Goal: Information Seeking & Learning: Learn about a topic

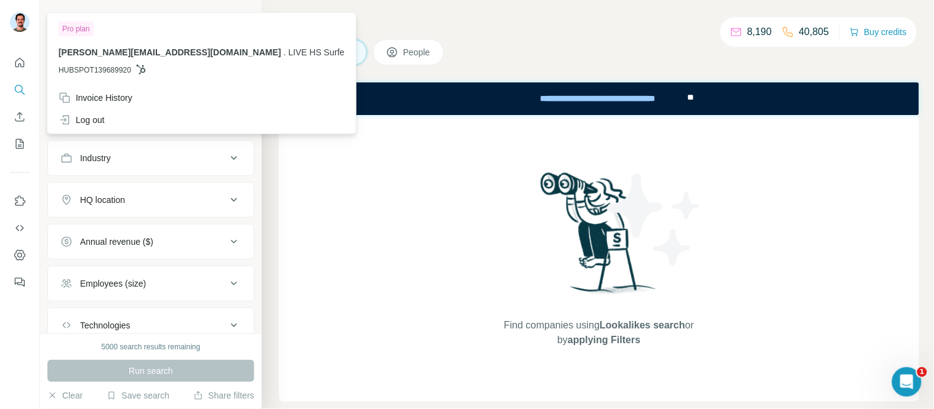
click at [19, 20] on img at bounding box center [20, 22] width 20 height 20
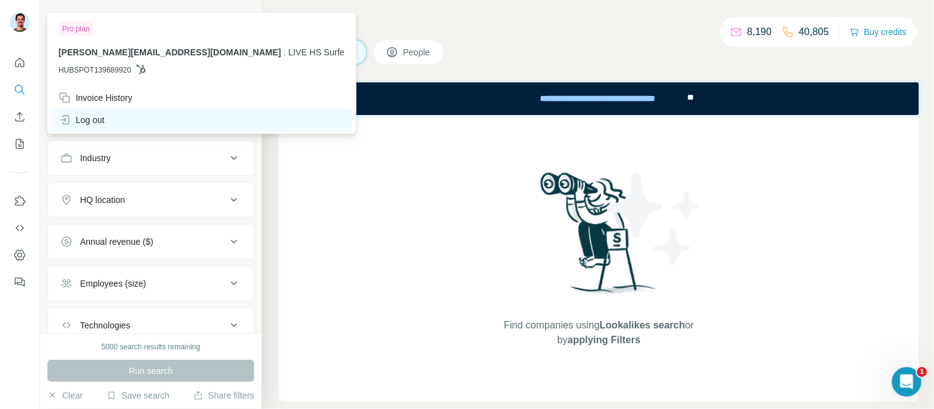
click at [101, 124] on div "Log out" at bounding box center [81, 120] width 46 height 12
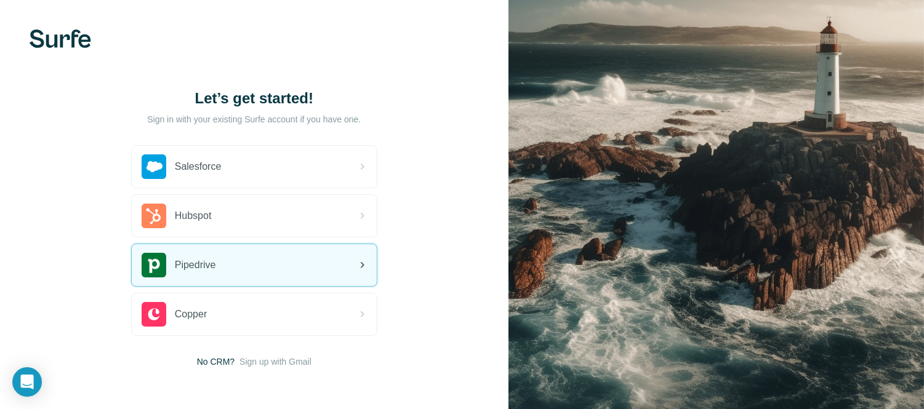
click at [182, 261] on span "Pipedrive" at bounding box center [195, 265] width 41 height 15
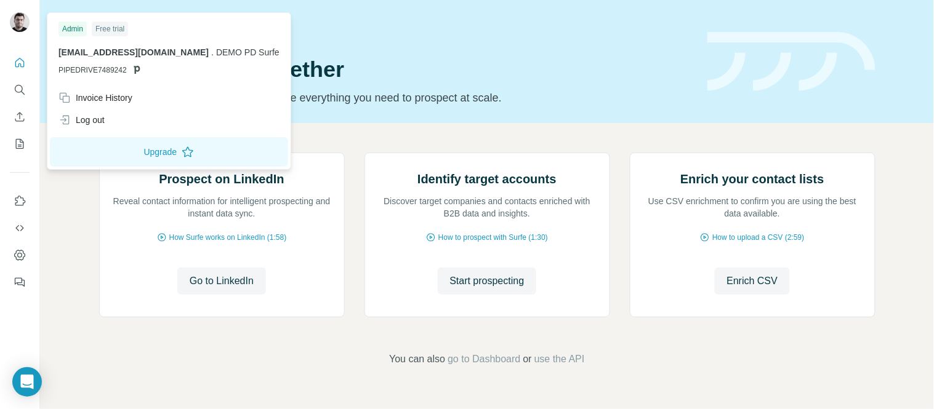
click at [17, 21] on img at bounding box center [20, 22] width 20 height 20
click at [684, 64] on h1 "Let’s prospect together" at bounding box center [395, 69] width 593 height 25
click at [14, 19] on img at bounding box center [20, 22] width 20 height 20
click at [90, 118] on div "Log out" at bounding box center [81, 120] width 46 height 12
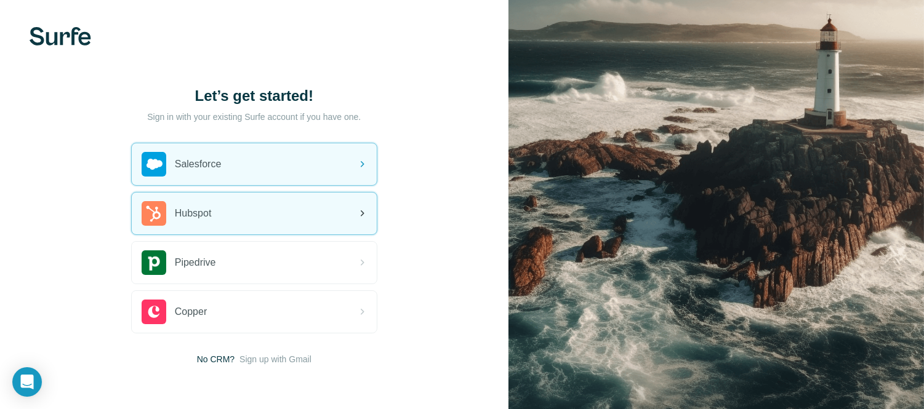
scroll to position [47, 0]
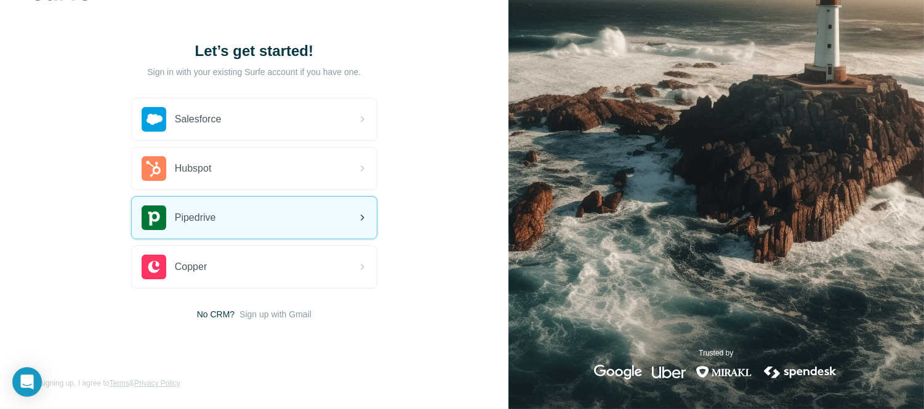
click at [240, 216] on div "Pipedrive" at bounding box center [254, 218] width 245 height 42
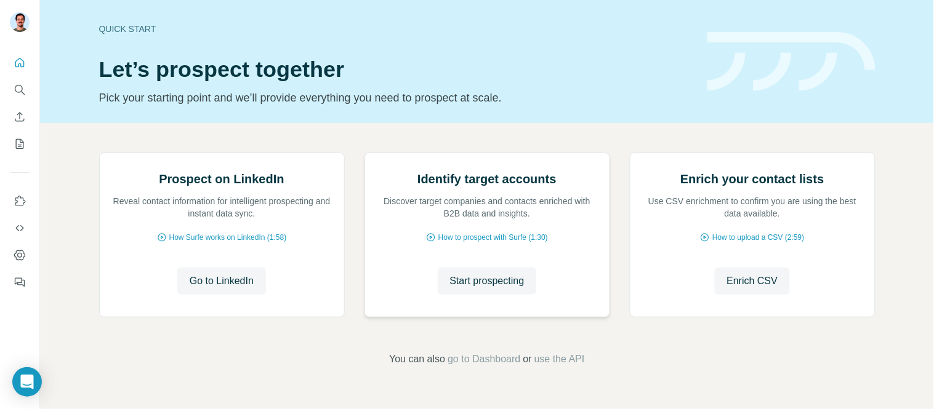
click at [364, 153] on img at bounding box center [364, 153] width 0 height 0
click at [470, 289] on span "Start prospecting" at bounding box center [487, 281] width 74 height 15
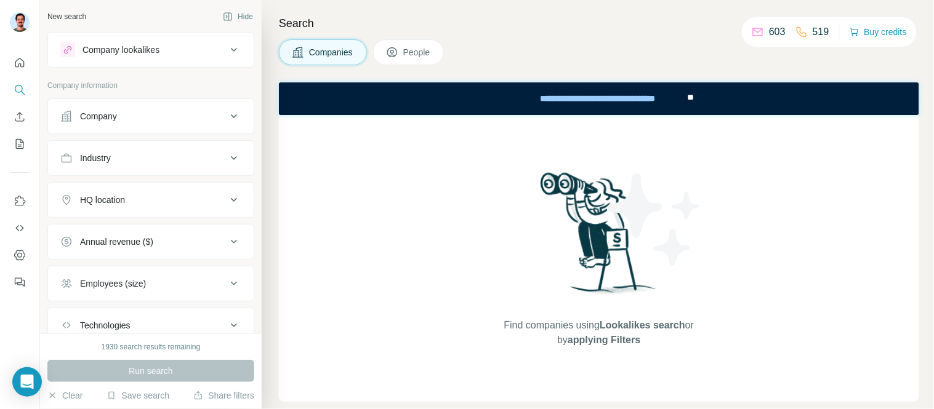
click at [145, 44] on div "Company lookalikes" at bounding box center [120, 50] width 77 height 12
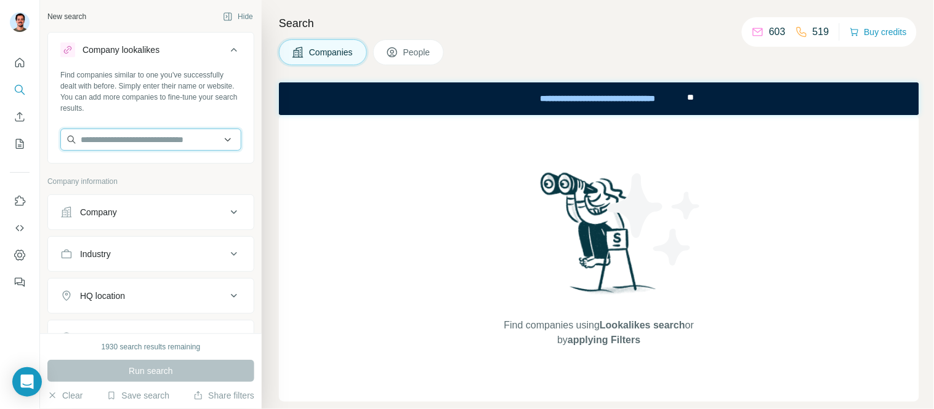
click at [116, 135] on input "text" at bounding box center [150, 140] width 181 height 22
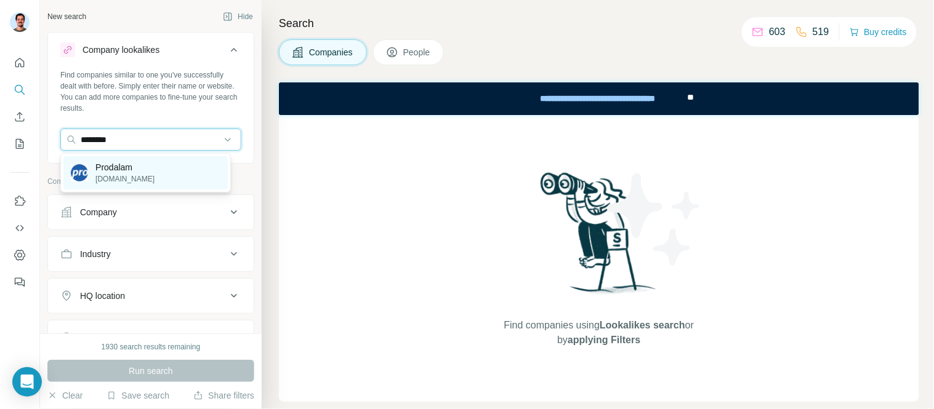
type input "********"
click at [122, 168] on p "Prodalam" at bounding box center [124, 167] width 59 height 12
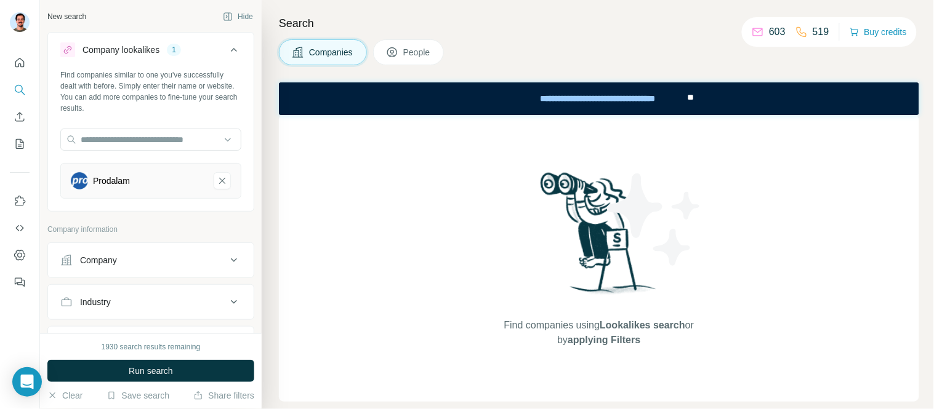
click at [100, 52] on div "Company lookalikes" at bounding box center [120, 50] width 77 height 12
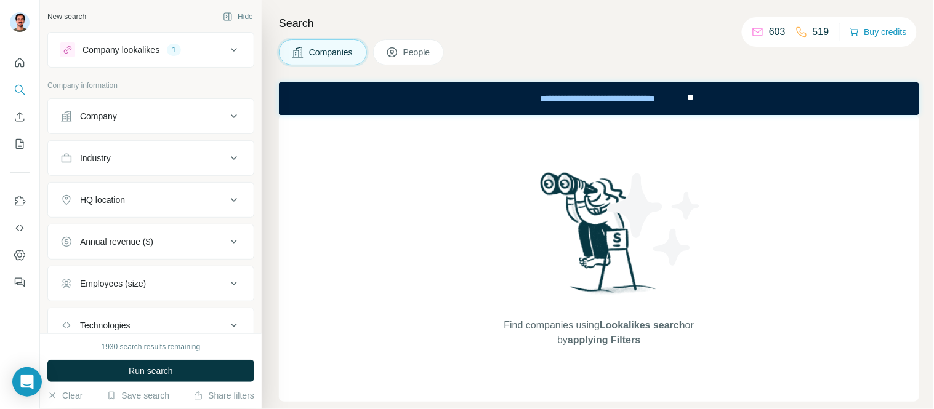
click at [152, 200] on div "HQ location" at bounding box center [143, 200] width 166 height 12
click at [106, 232] on input "text" at bounding box center [150, 231] width 181 height 22
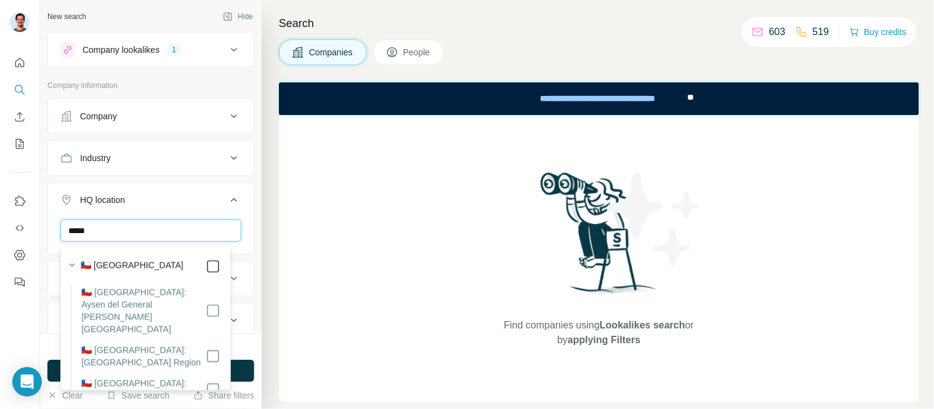
type input "*****"
click at [71, 265] on icon "button" at bounding box center [72, 264] width 5 height 3
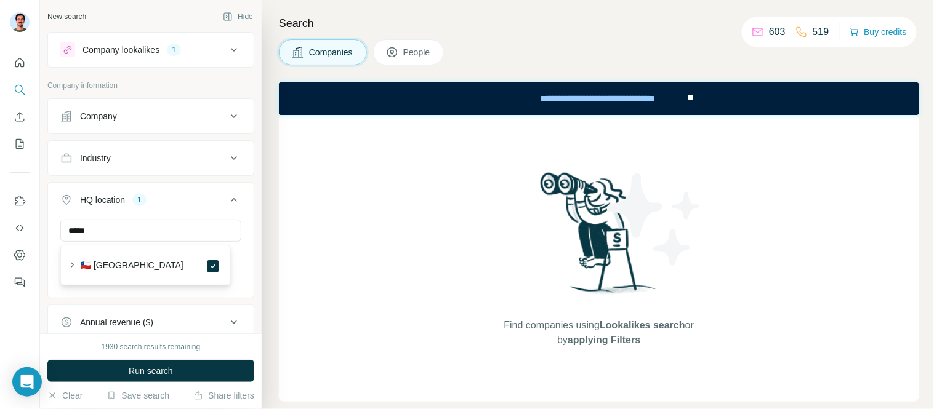
click at [71, 199] on icon at bounding box center [66, 200] width 12 height 12
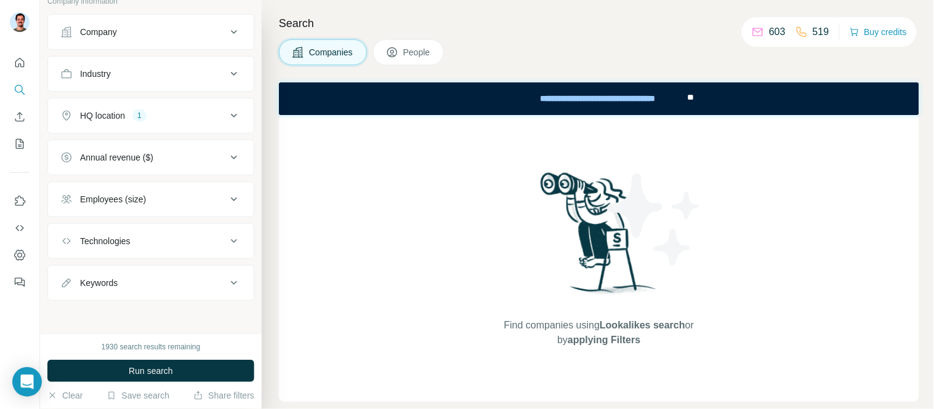
scroll to position [87, 0]
click at [142, 156] on div "Annual revenue ($)" at bounding box center [116, 156] width 73 height 12
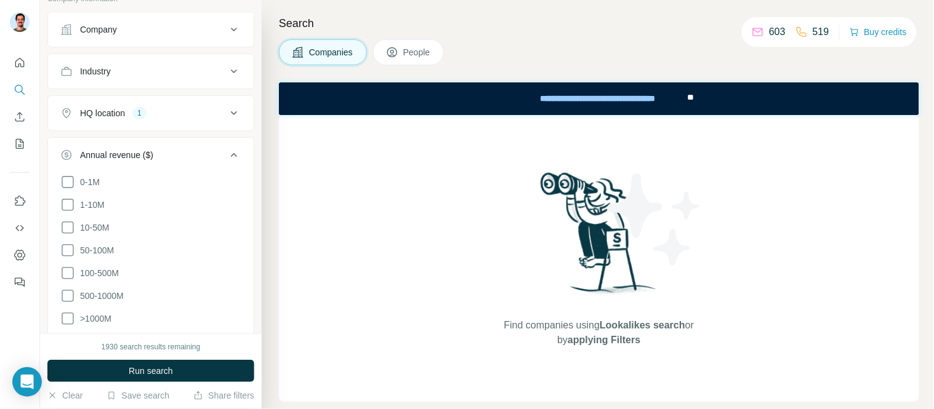
click at [142, 156] on div "Annual revenue ($)" at bounding box center [116, 155] width 73 height 12
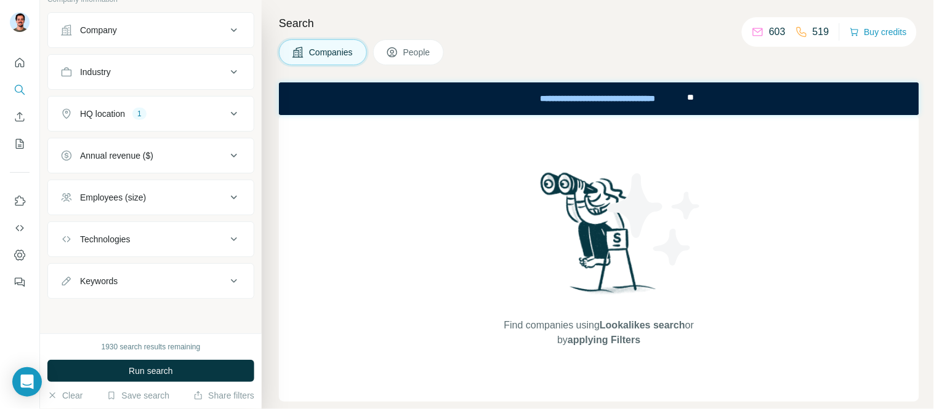
drag, startPoint x: 112, startPoint y: 216, endPoint x: 114, endPoint y: 204, distance: 12.4
click at [112, 214] on ul "Company Industry HQ location 1 Annual revenue ($) Employees (size) Technologies…" at bounding box center [150, 155] width 207 height 287
click at [114, 203] on div "Employees (size)" at bounding box center [113, 197] width 66 height 12
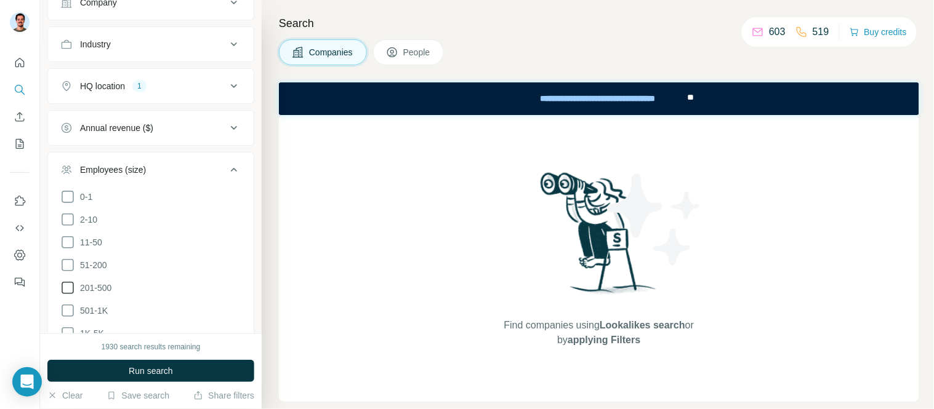
scroll to position [155, 0]
click at [72, 218] on icon at bounding box center [67, 224] width 15 height 15
drag, startPoint x: 70, startPoint y: 244, endPoint x: 53, endPoint y: 278, distance: 37.7
click at [65, 244] on icon at bounding box center [67, 246] width 15 height 15
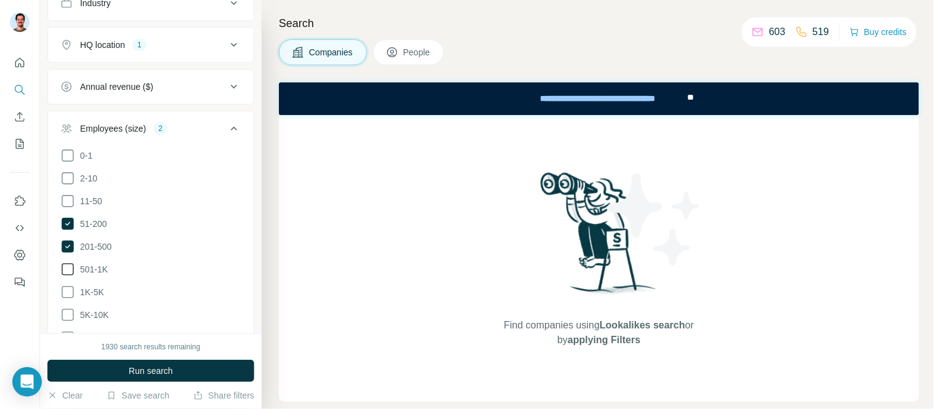
click at [64, 273] on icon at bounding box center [67, 269] width 15 height 15
click at [64, 303] on ul "0-1 2-10 11-50 [PHONE_NUMBER] 501-1K 1K-5K 5K-10K 10K-50K 50K-100K 100K-500K 50…" at bounding box center [150, 281] width 181 height 266
click at [68, 292] on icon at bounding box center [67, 292] width 15 height 15
click at [66, 318] on icon at bounding box center [67, 315] width 15 height 15
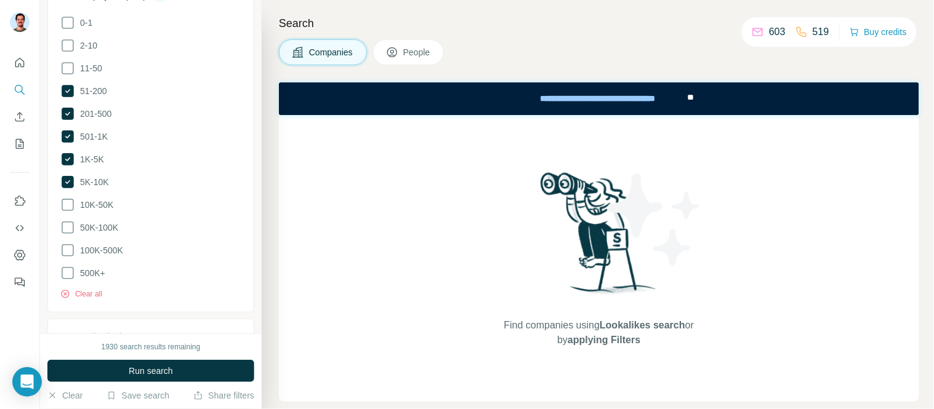
scroll to position [292, 0]
click at [71, 201] on icon at bounding box center [67, 201] width 15 height 15
click at [64, 231] on li "50K-100K" at bounding box center [150, 224] width 181 height 15
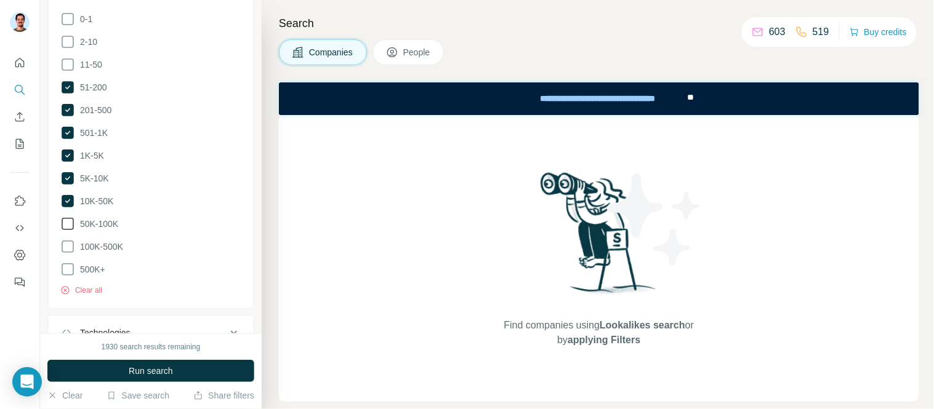
click at [68, 223] on icon at bounding box center [67, 224] width 15 height 15
click at [66, 248] on icon at bounding box center [67, 246] width 15 height 15
click at [65, 273] on icon at bounding box center [67, 269] width 15 height 15
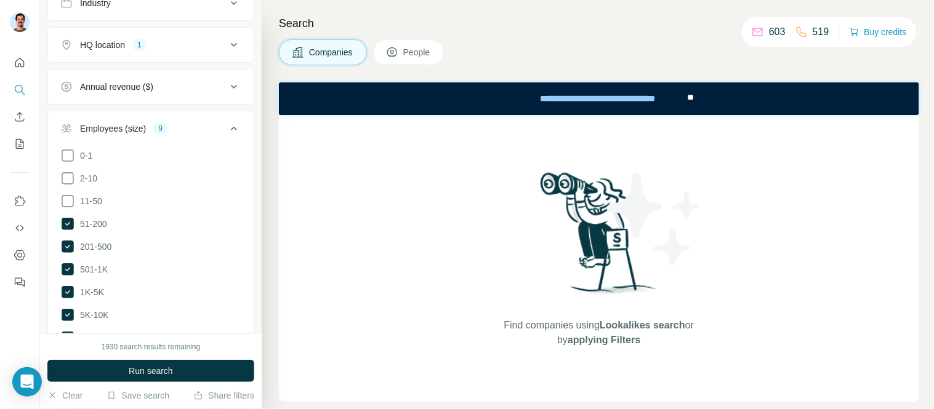
click at [94, 122] on button "Employees (size) 9" at bounding box center [151, 131] width 206 height 34
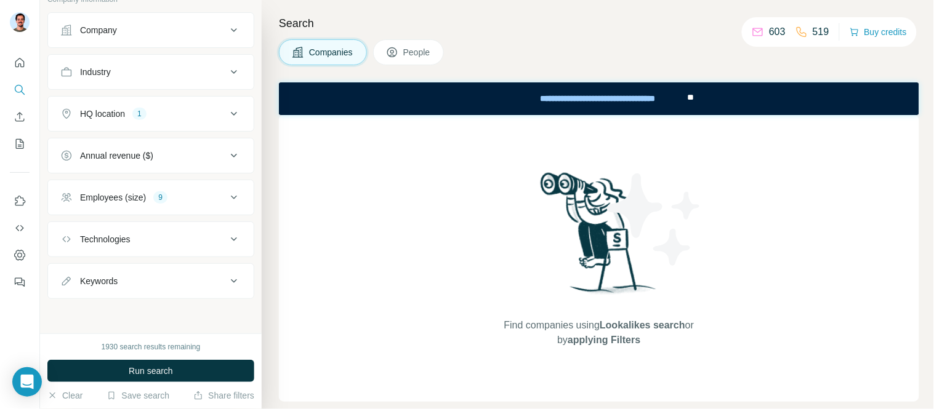
scroll to position [87, 0]
click at [196, 371] on button "Run search" at bounding box center [150, 371] width 207 height 22
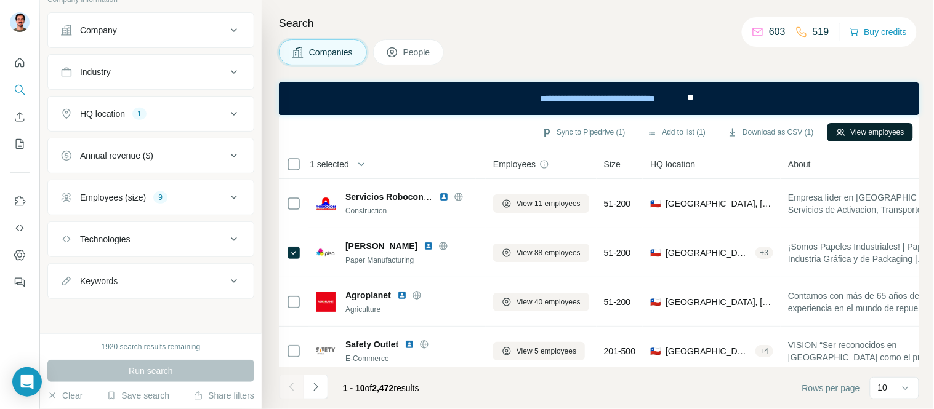
click at [865, 129] on button "View employees" at bounding box center [870, 132] width 86 height 18
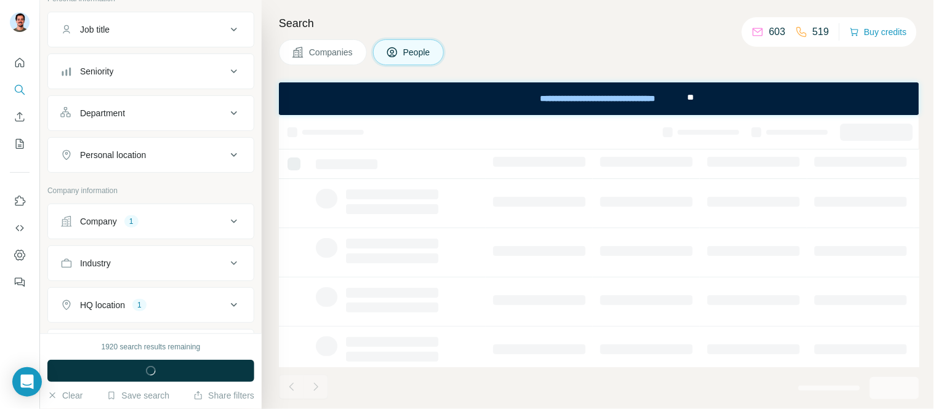
scroll to position [279, 0]
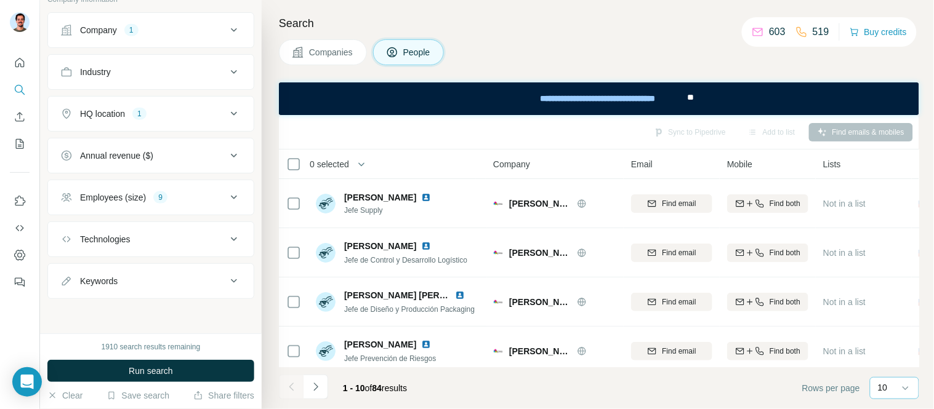
click at [889, 394] on div "10" at bounding box center [893, 388] width 31 height 21
click at [889, 291] on p "60" at bounding box center [886, 294] width 10 height 12
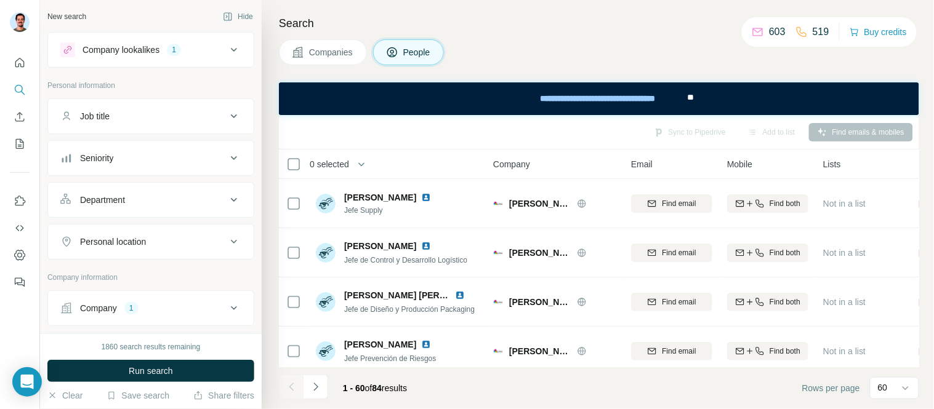
click at [158, 119] on div "Job title" at bounding box center [143, 116] width 166 height 12
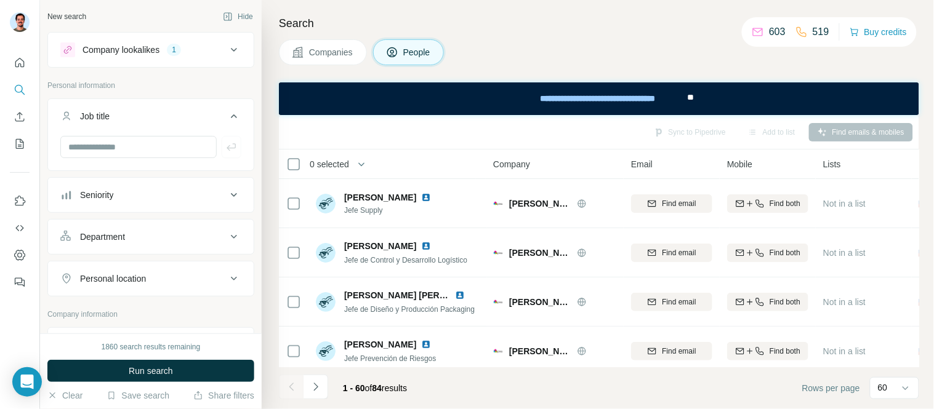
click at [133, 111] on div "Job title" at bounding box center [143, 116] width 166 height 12
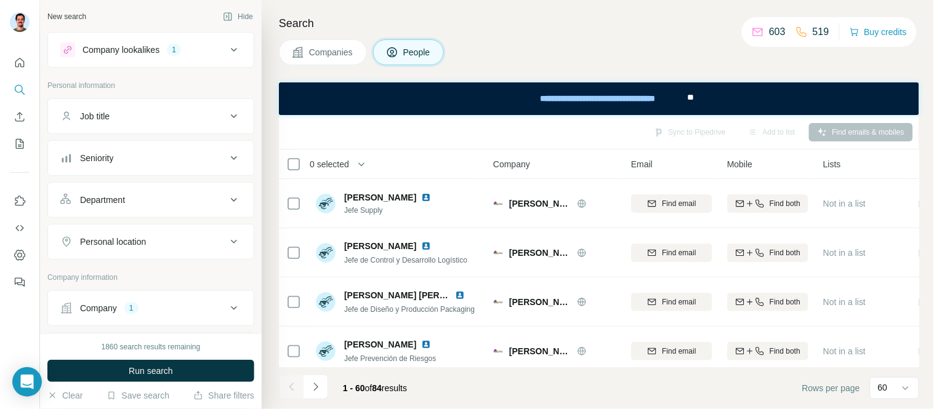
click at [124, 155] on div "Seniority" at bounding box center [143, 158] width 166 height 12
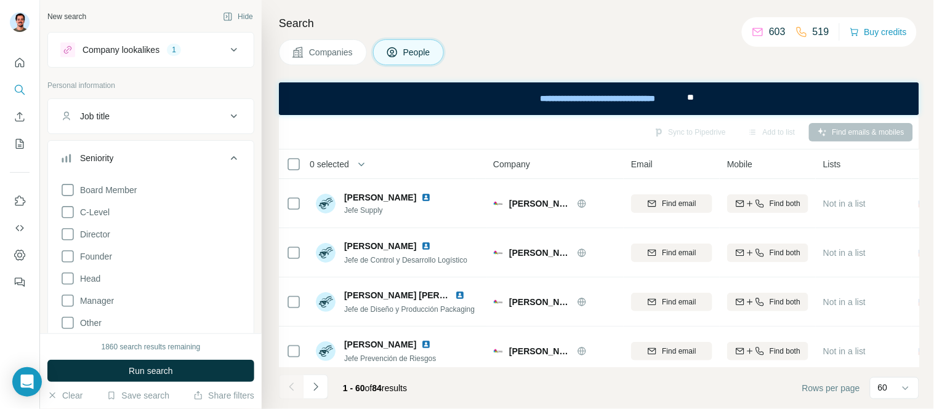
click at [124, 155] on div "Seniority" at bounding box center [143, 158] width 166 height 12
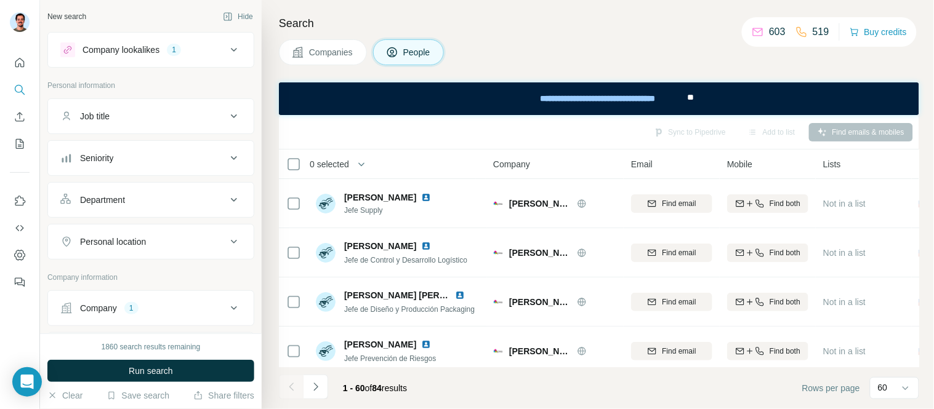
drag, startPoint x: 102, startPoint y: 204, endPoint x: 108, endPoint y: 204, distance: 6.2
click at [102, 201] on div "Department" at bounding box center [102, 200] width 45 height 12
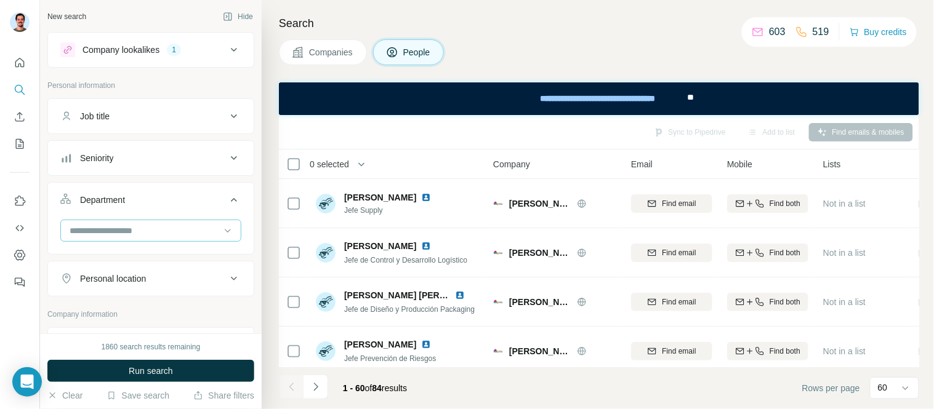
click at [115, 230] on input at bounding box center [144, 231] width 152 height 14
type input "*"
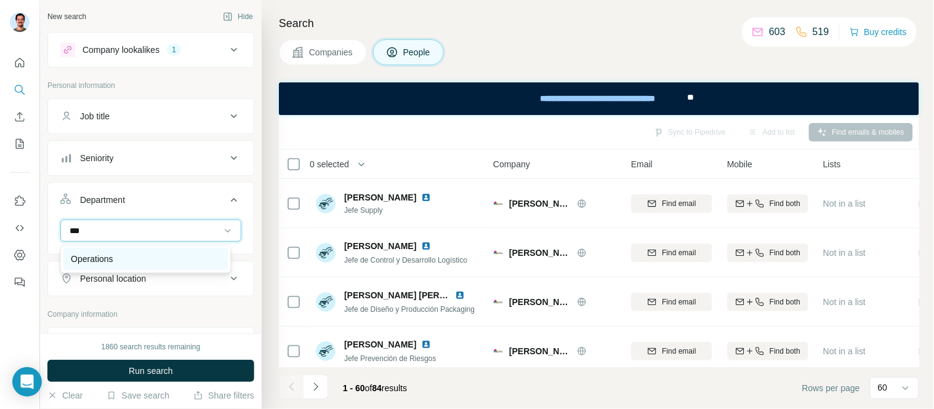
type input "***"
click at [80, 256] on p "Operations" at bounding box center [92, 259] width 42 height 12
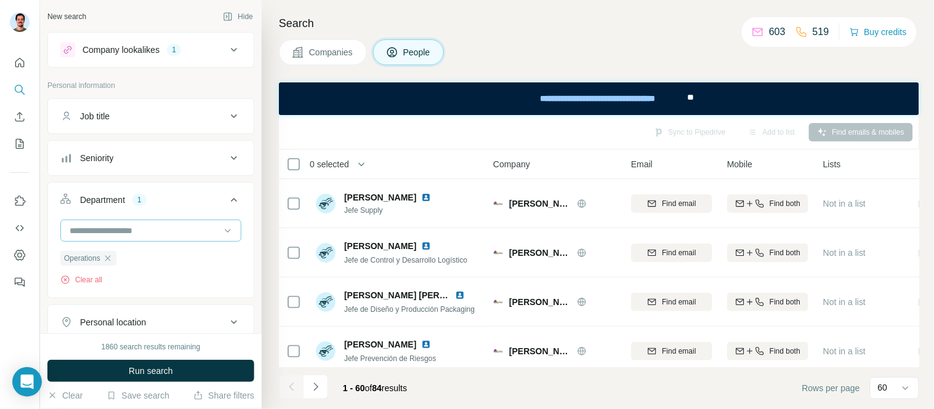
click at [156, 234] on input at bounding box center [144, 231] width 152 height 14
click at [139, 257] on p "Accounting and Finance" at bounding box center [117, 259] width 92 height 12
drag, startPoint x: 90, startPoint y: 224, endPoint x: 95, endPoint y: 230, distance: 8.3
click at [91, 230] on div at bounding box center [144, 230] width 152 height 21
type input "*"
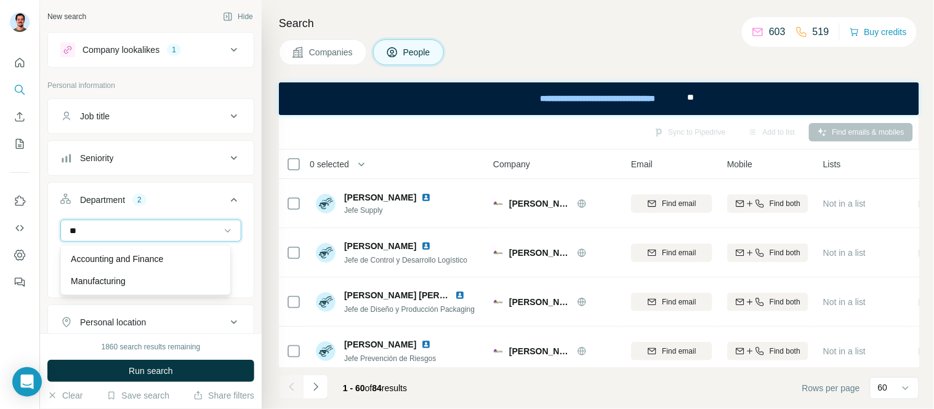
type input "*"
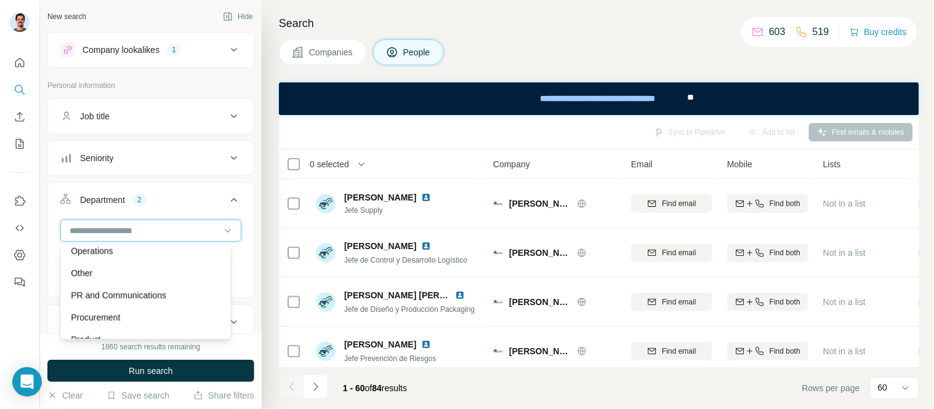
scroll to position [328, 0]
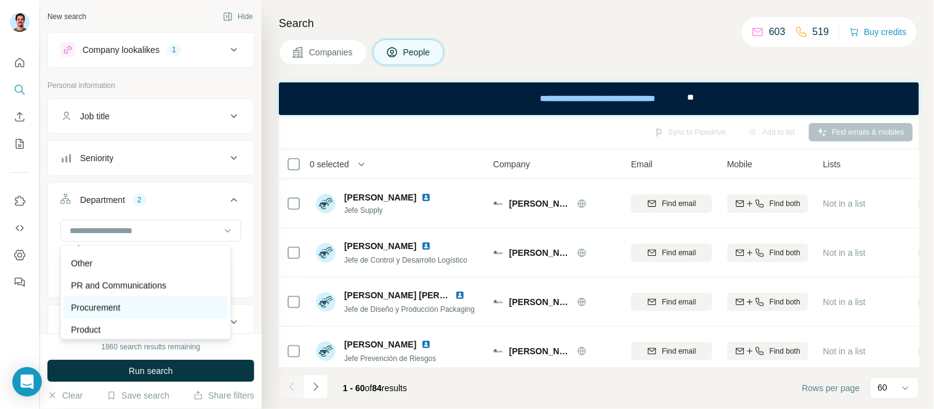
click at [91, 305] on p "Procurement" at bounding box center [95, 308] width 49 height 12
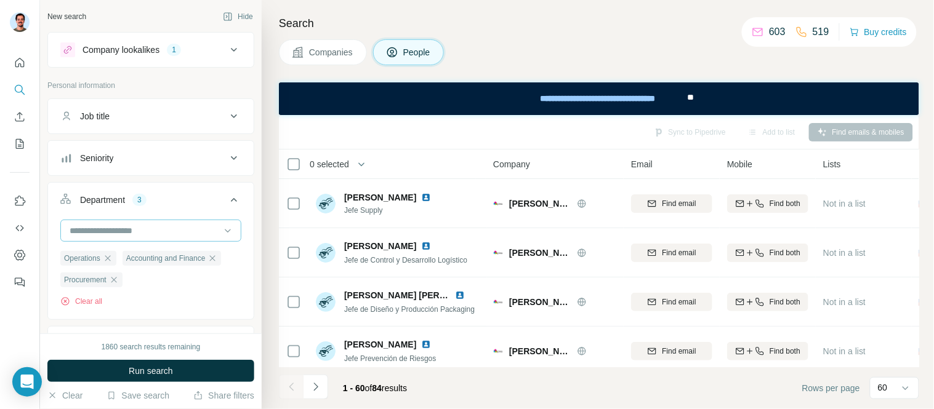
click at [160, 231] on input at bounding box center [144, 231] width 152 height 14
click at [164, 80] on p "Personal information" at bounding box center [150, 85] width 207 height 11
click at [102, 199] on div "Department" at bounding box center [102, 200] width 45 height 12
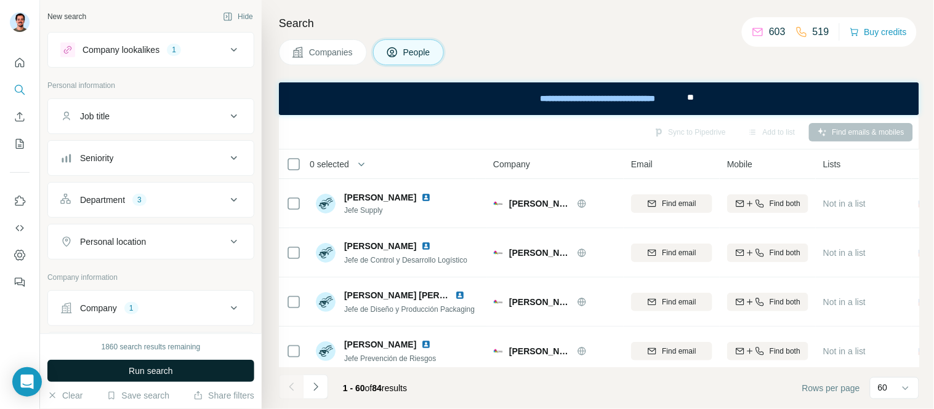
click at [195, 366] on button "Run search" at bounding box center [150, 371] width 207 height 22
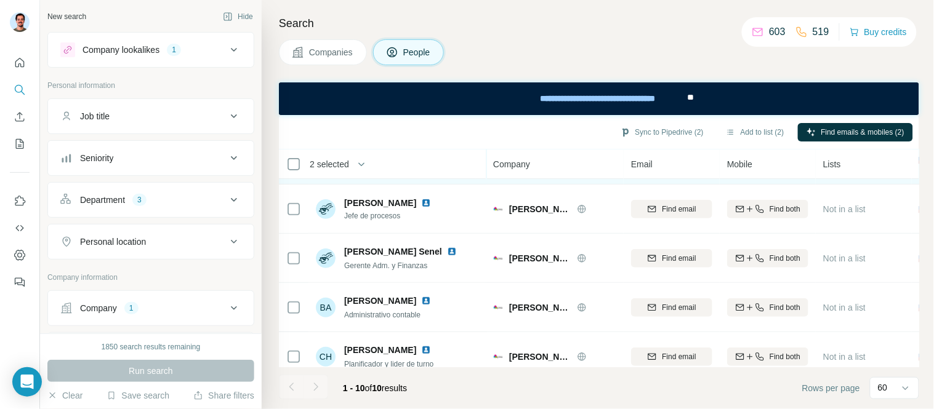
scroll to position [0, 0]
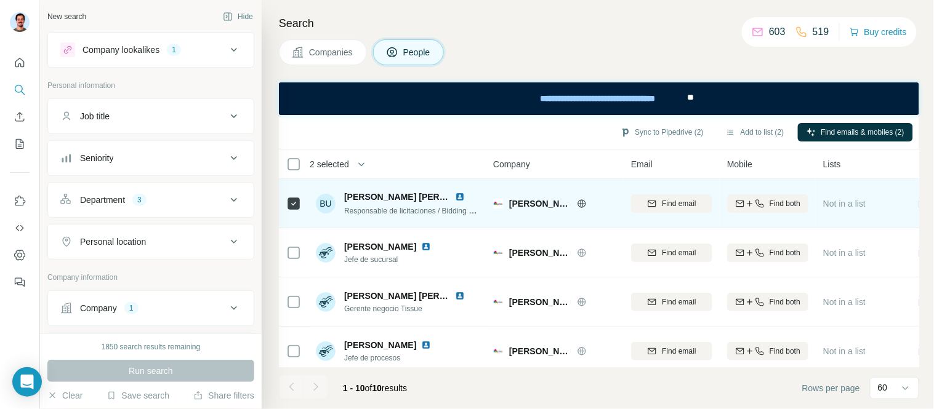
click at [462, 199] on img at bounding box center [460, 197] width 10 height 10
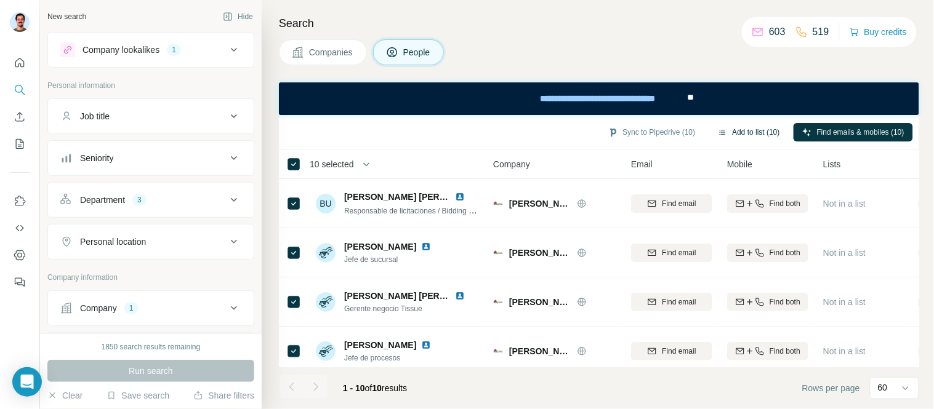
click at [745, 132] on button "Add to list (10)" at bounding box center [748, 132] width 79 height 18
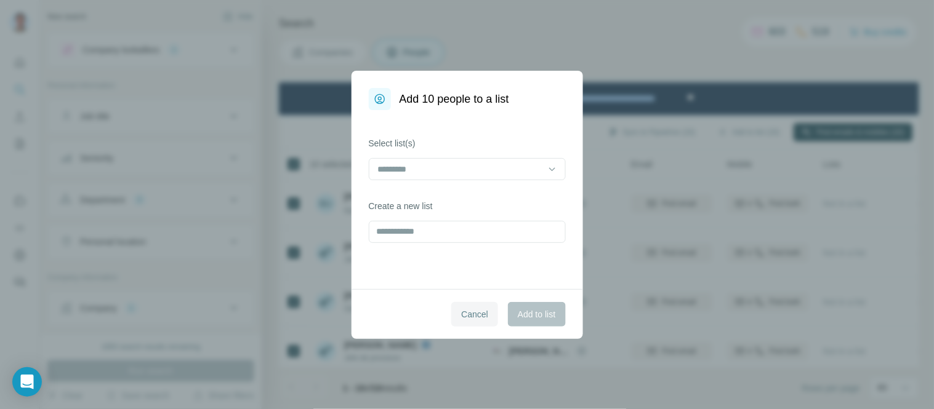
click at [461, 318] on span "Cancel" at bounding box center [474, 314] width 27 height 12
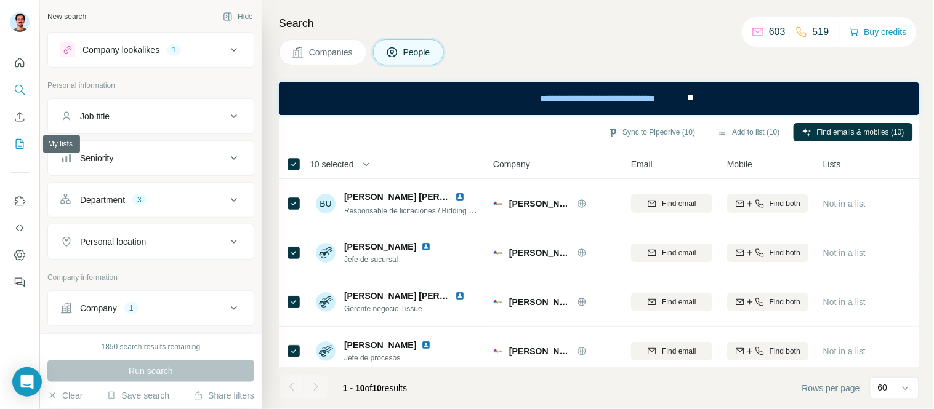
click at [19, 144] on icon "My lists" at bounding box center [20, 144] width 12 height 12
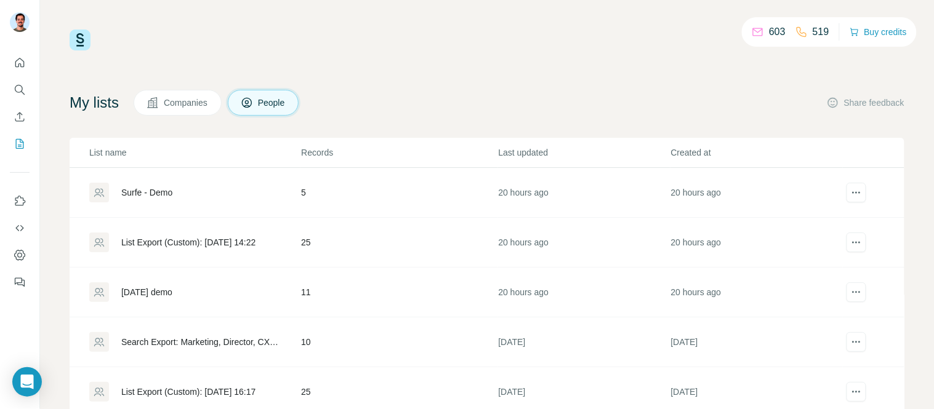
click at [201, 105] on span "Companies" at bounding box center [186, 103] width 45 height 12
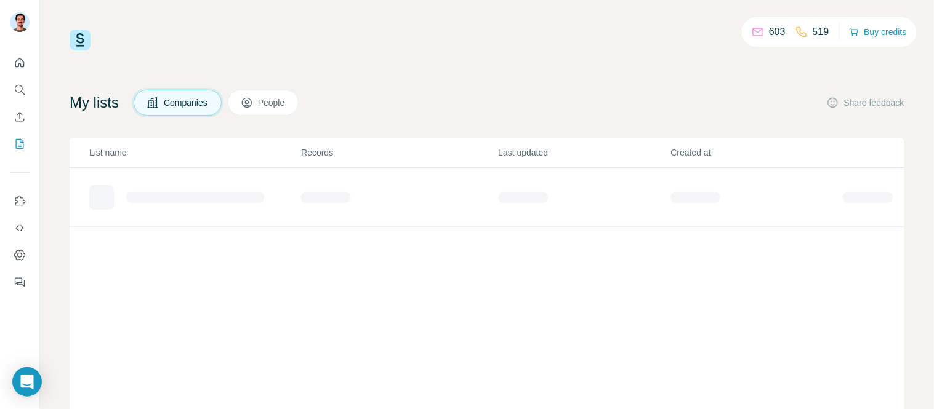
click at [286, 101] on span "People" at bounding box center [272, 103] width 28 height 12
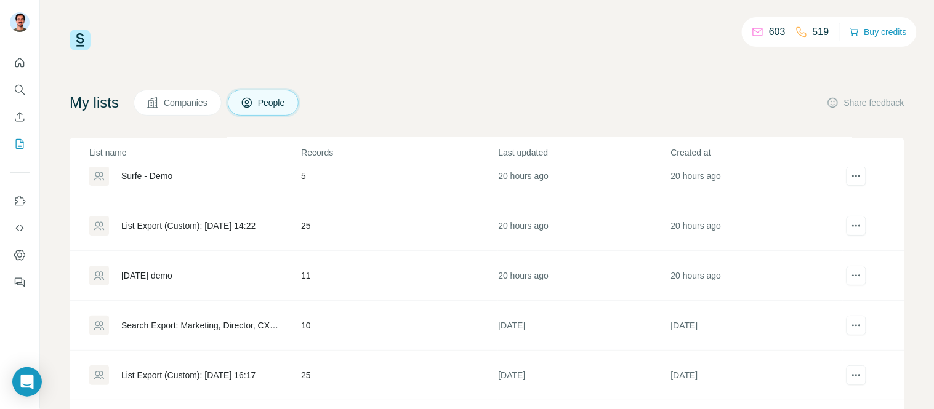
scroll to position [68, 0]
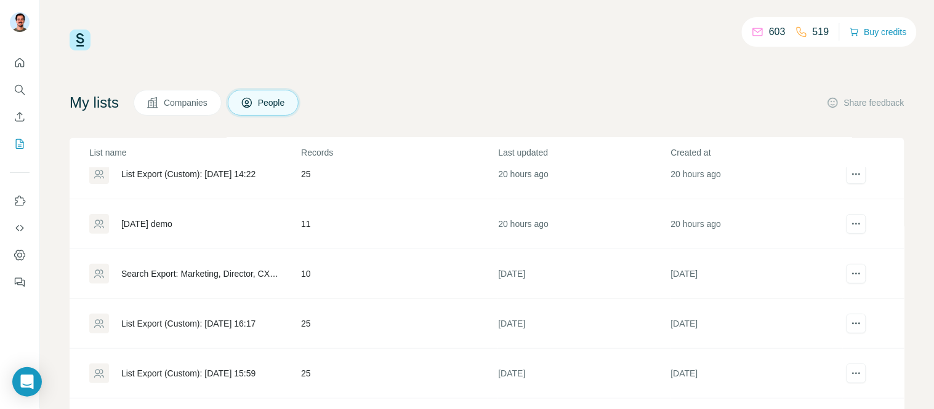
click at [158, 318] on div "List Export (Custom): [DATE] 16:17" at bounding box center [188, 324] width 134 height 12
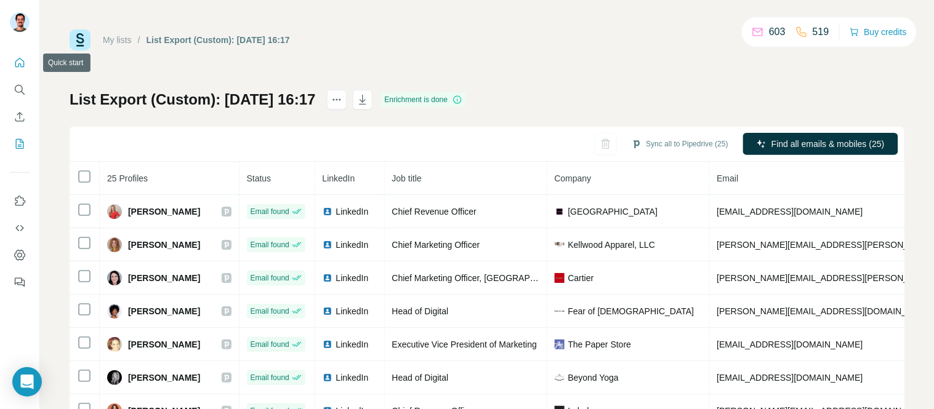
click at [15, 65] on icon "Quick start" at bounding box center [20, 63] width 12 height 12
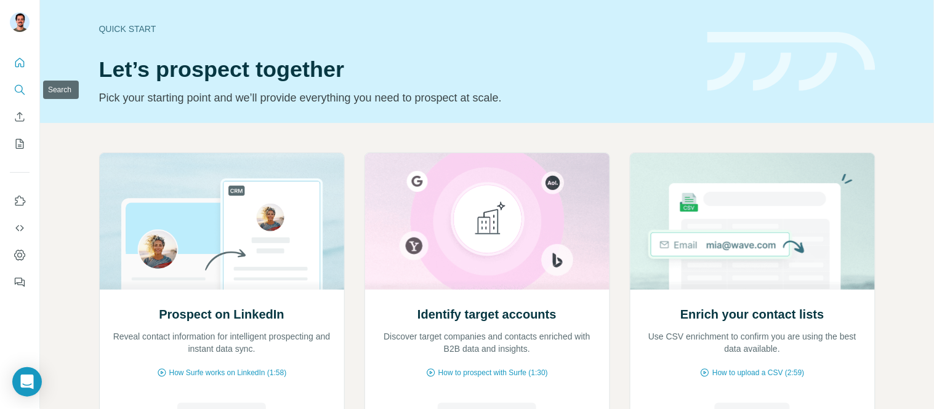
click at [17, 95] on button "Search" at bounding box center [20, 90] width 20 height 22
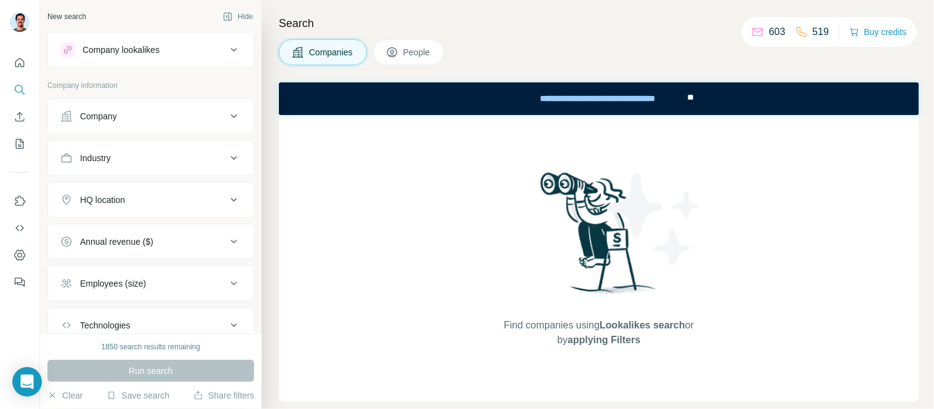
click at [114, 166] on button "Industry" at bounding box center [151, 158] width 206 height 30
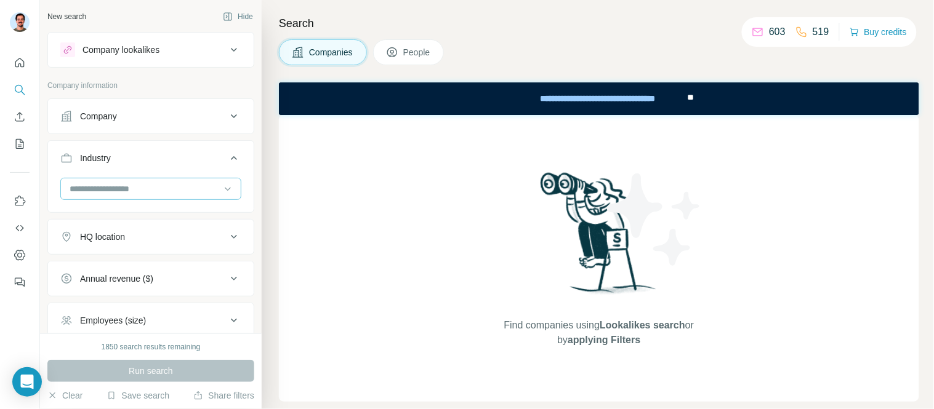
click at [140, 185] on input at bounding box center [144, 189] width 152 height 14
click at [94, 185] on input at bounding box center [144, 189] width 152 height 14
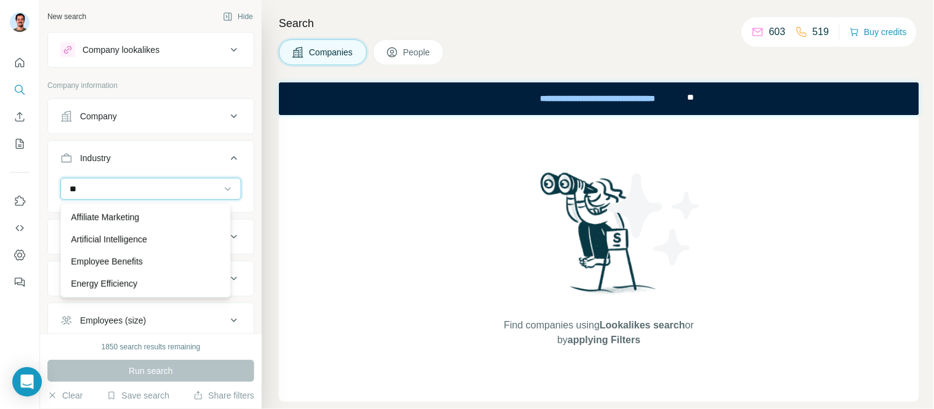
type input "*"
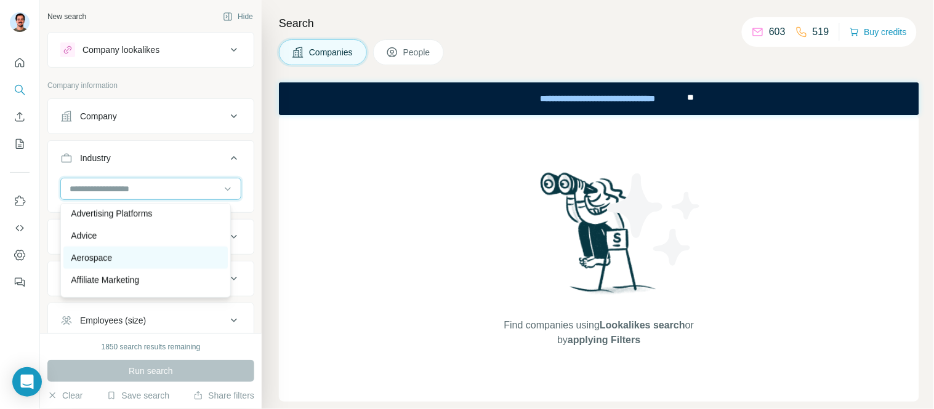
scroll to position [205, 0]
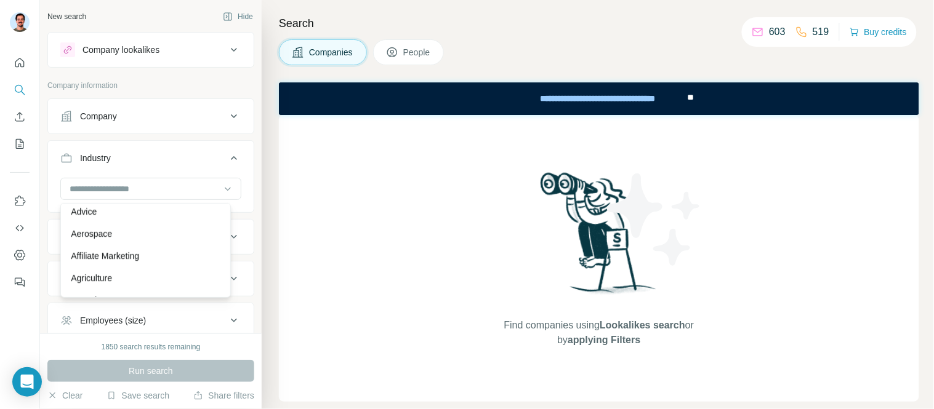
click at [430, 193] on div "Find companies using Lookalikes search or by applying Filters" at bounding box center [599, 258] width 640 height 287
click at [156, 148] on button "Industry" at bounding box center [151, 160] width 206 height 34
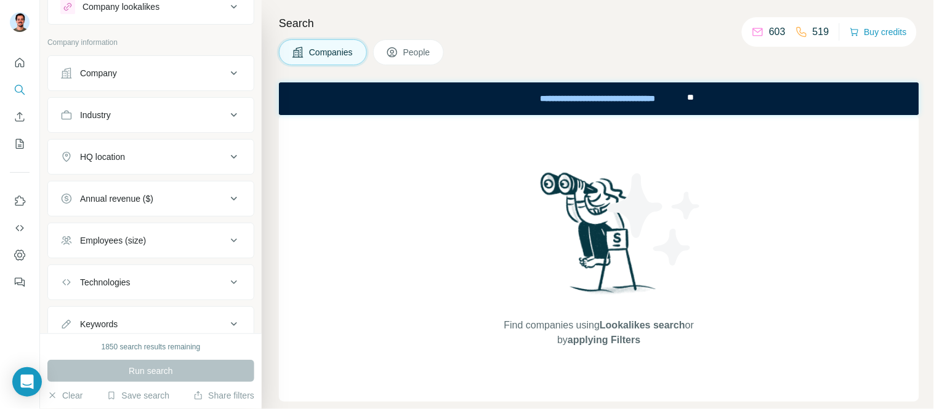
scroll to position [0, 0]
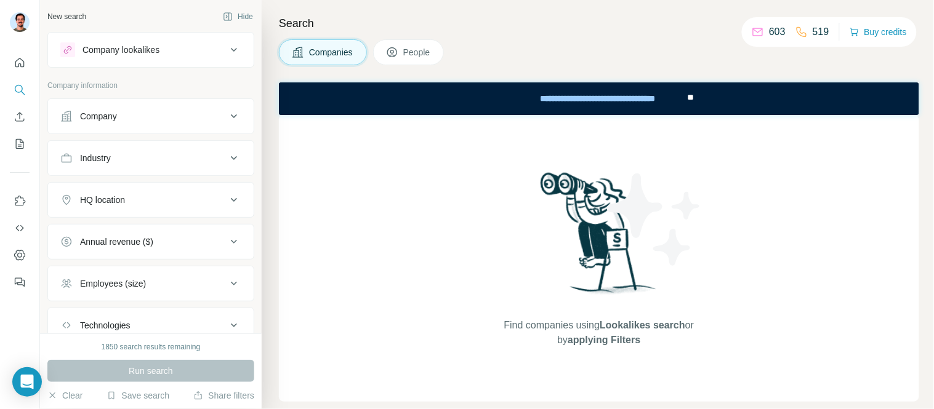
click at [417, 46] on span "People" at bounding box center [417, 52] width 28 height 12
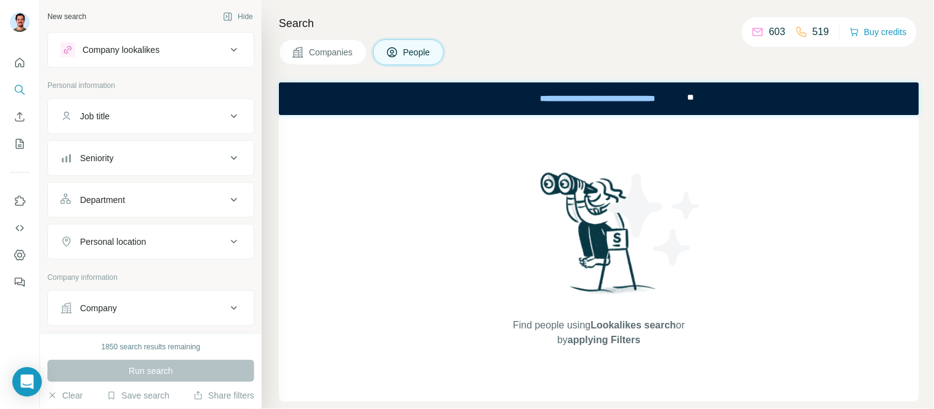
click at [123, 106] on button "Job title" at bounding box center [151, 117] width 206 height 30
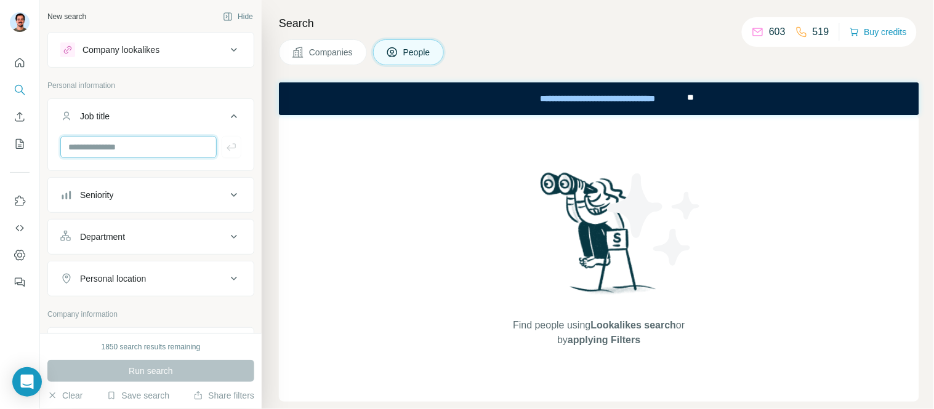
click at [121, 142] on input "text" at bounding box center [138, 147] width 156 height 22
type input "*"
type input "*********"
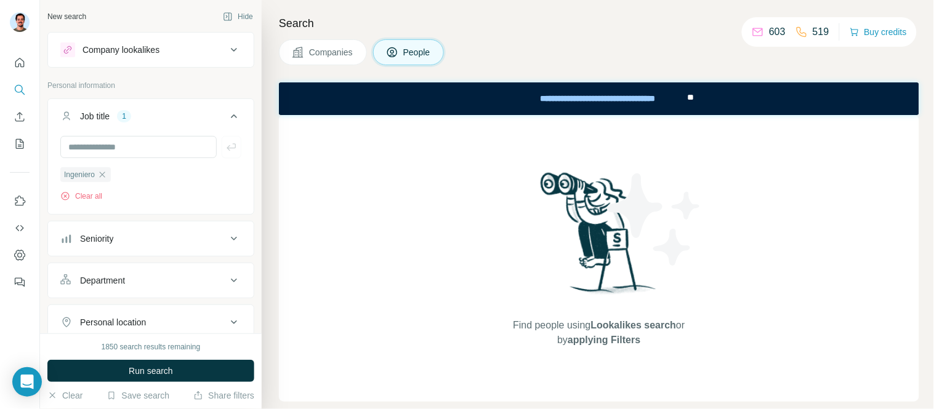
click at [99, 117] on div "Job title" at bounding box center [95, 116] width 30 height 12
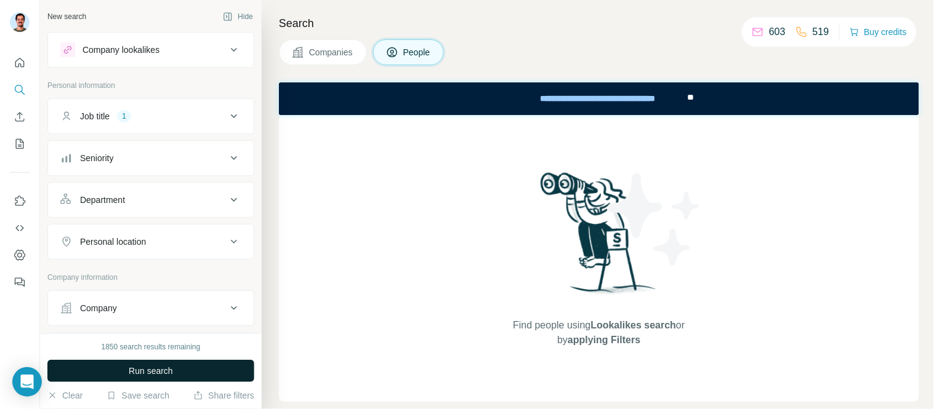
click at [156, 366] on span "Run search" at bounding box center [151, 371] width 44 height 12
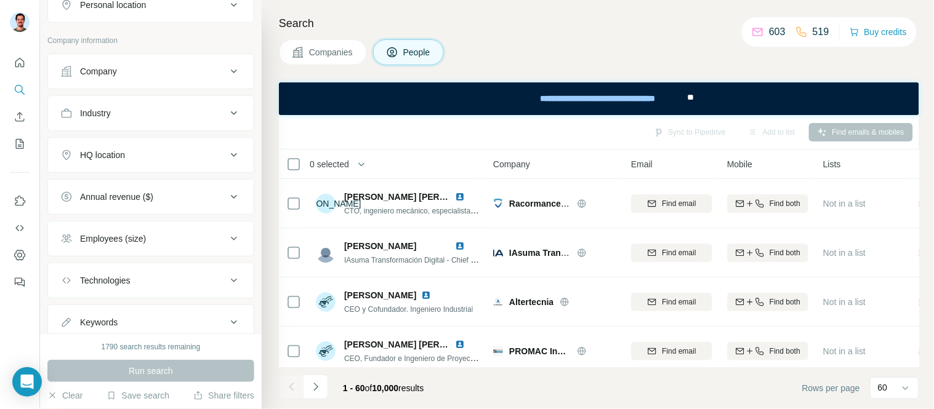
scroll to position [279, 0]
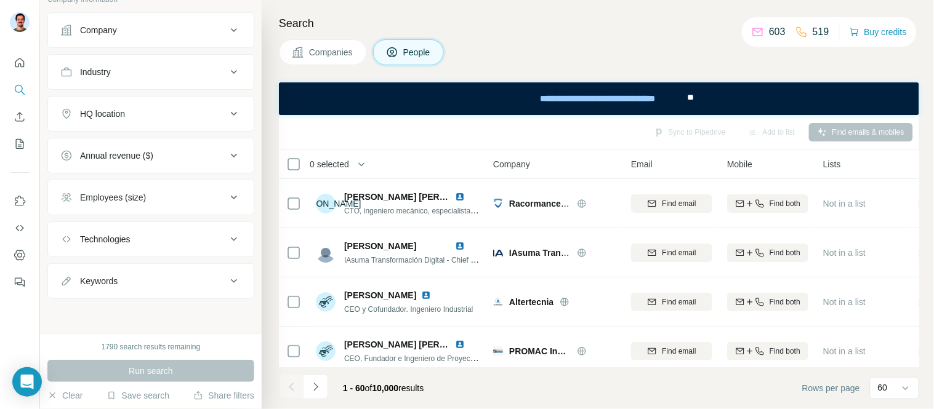
click at [124, 235] on div "Technologies" at bounding box center [105, 239] width 50 height 12
click at [124, 235] on div "Technologies" at bounding box center [105, 238] width 50 height 12
click at [121, 276] on div "Keywords" at bounding box center [143, 281] width 166 height 12
click at [108, 276] on div "Keywords" at bounding box center [99, 280] width 38 height 12
click at [25, 63] on icon "Quick start" at bounding box center [20, 63] width 12 height 12
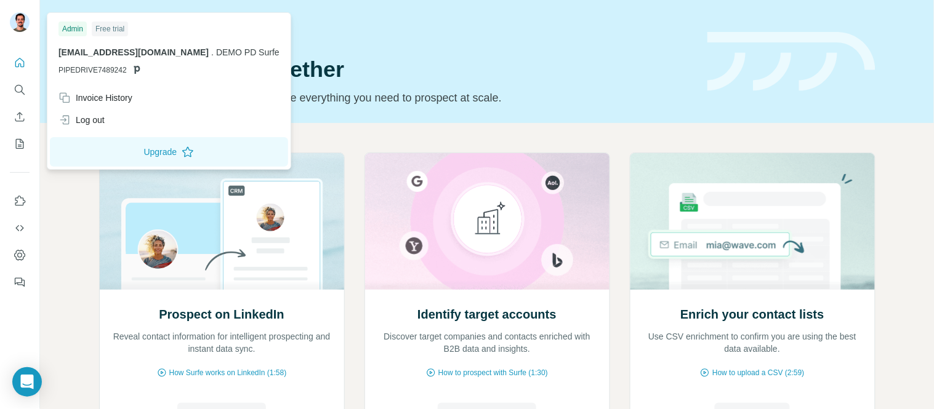
click at [15, 28] on img at bounding box center [20, 22] width 20 height 20
click at [105, 130] on div "Log out" at bounding box center [169, 120] width 236 height 22
click at [92, 114] on div "Log out" at bounding box center [81, 120] width 46 height 12
